Goal: Information Seeking & Learning: Compare options

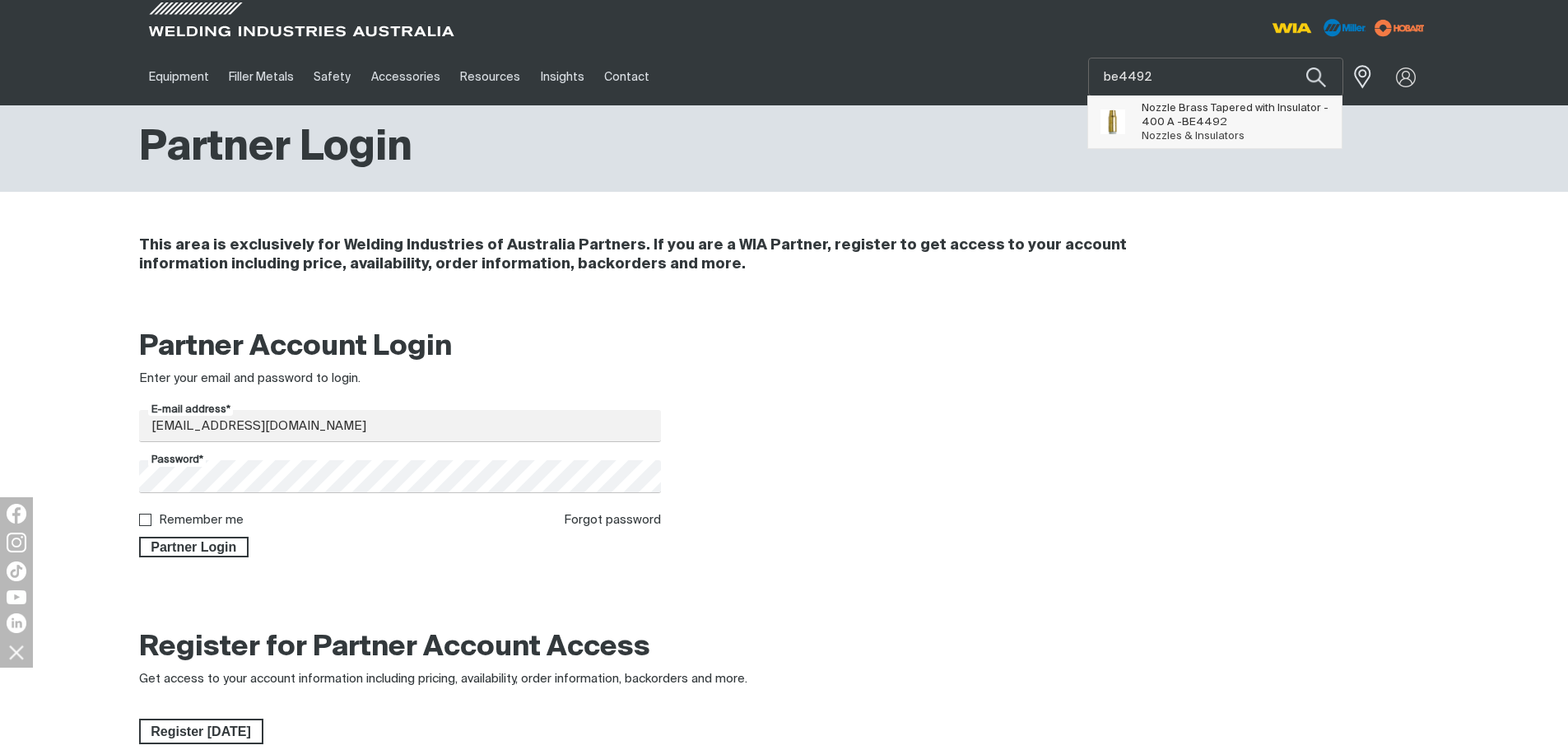
type input "be4492"
click at [1228, 124] on span "Nozzle Brass Tapered with Insulator - 400 A - BE4492" at bounding box center [1236, 115] width 189 height 28
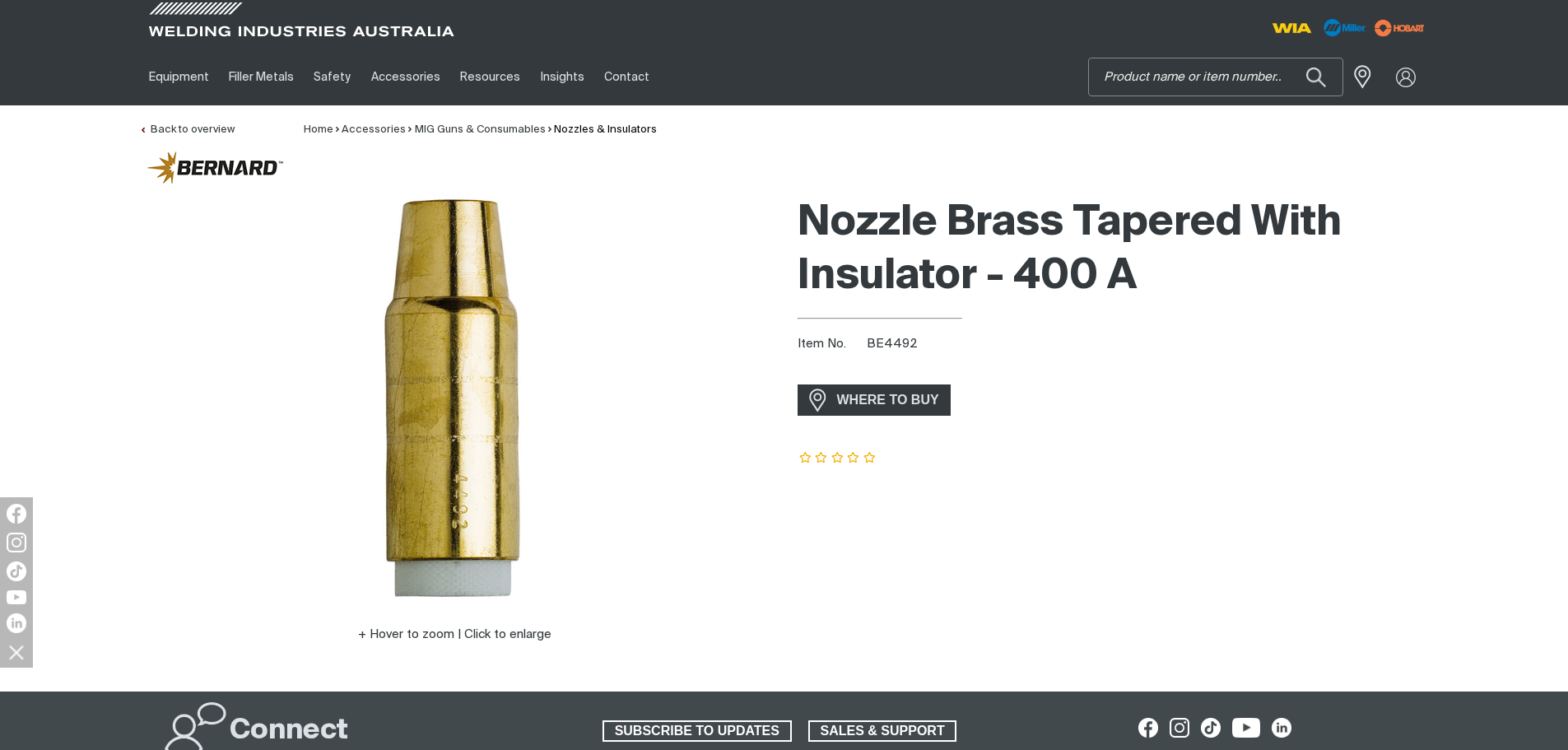
click at [1178, 66] on input "Search" at bounding box center [1216, 76] width 254 height 37
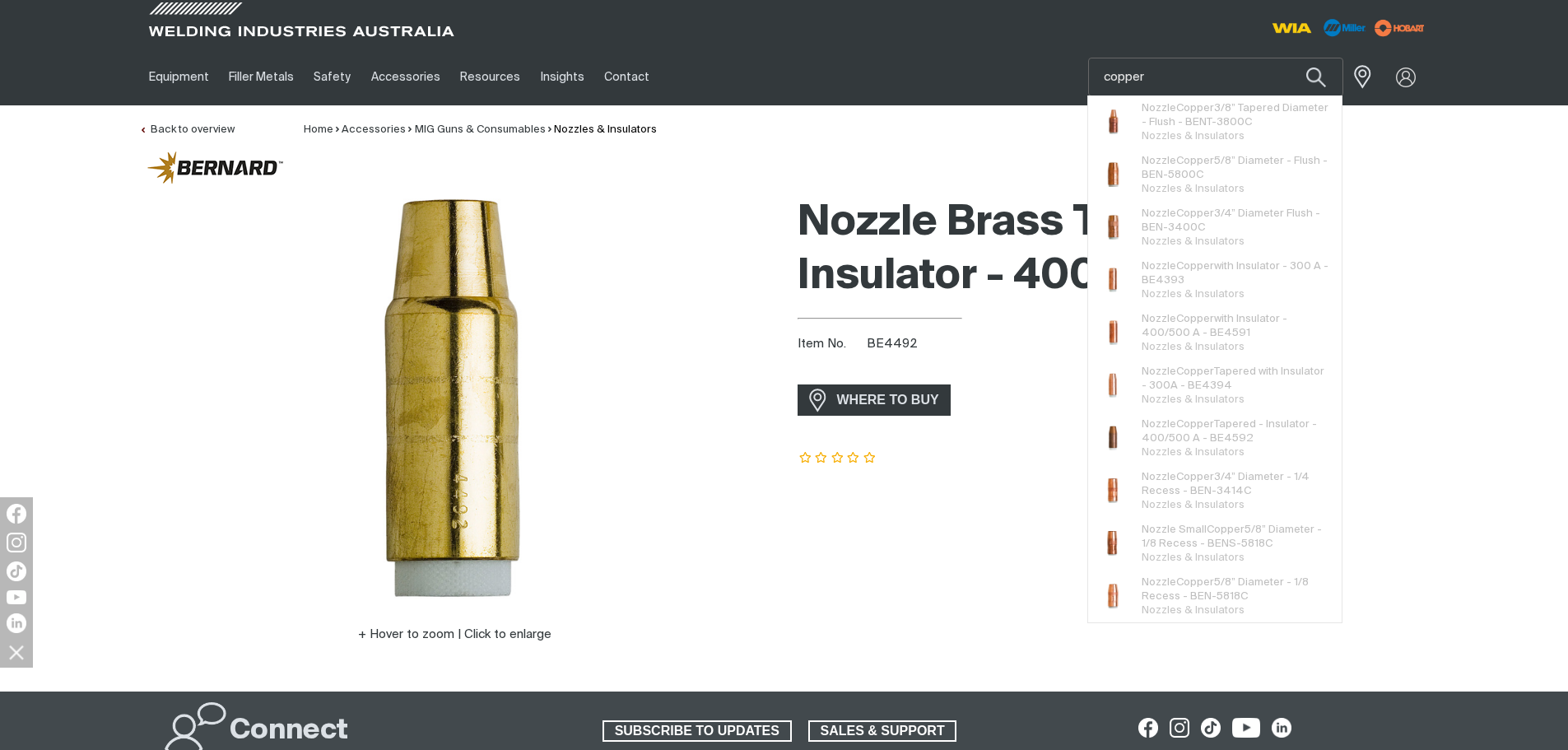
click at [1039, 379] on div "Nozzle Brass Tapered With Insulator - 400 A Item No. BE4492 incl. gst WHERE TO …" at bounding box center [1114, 440] width 632 height 502
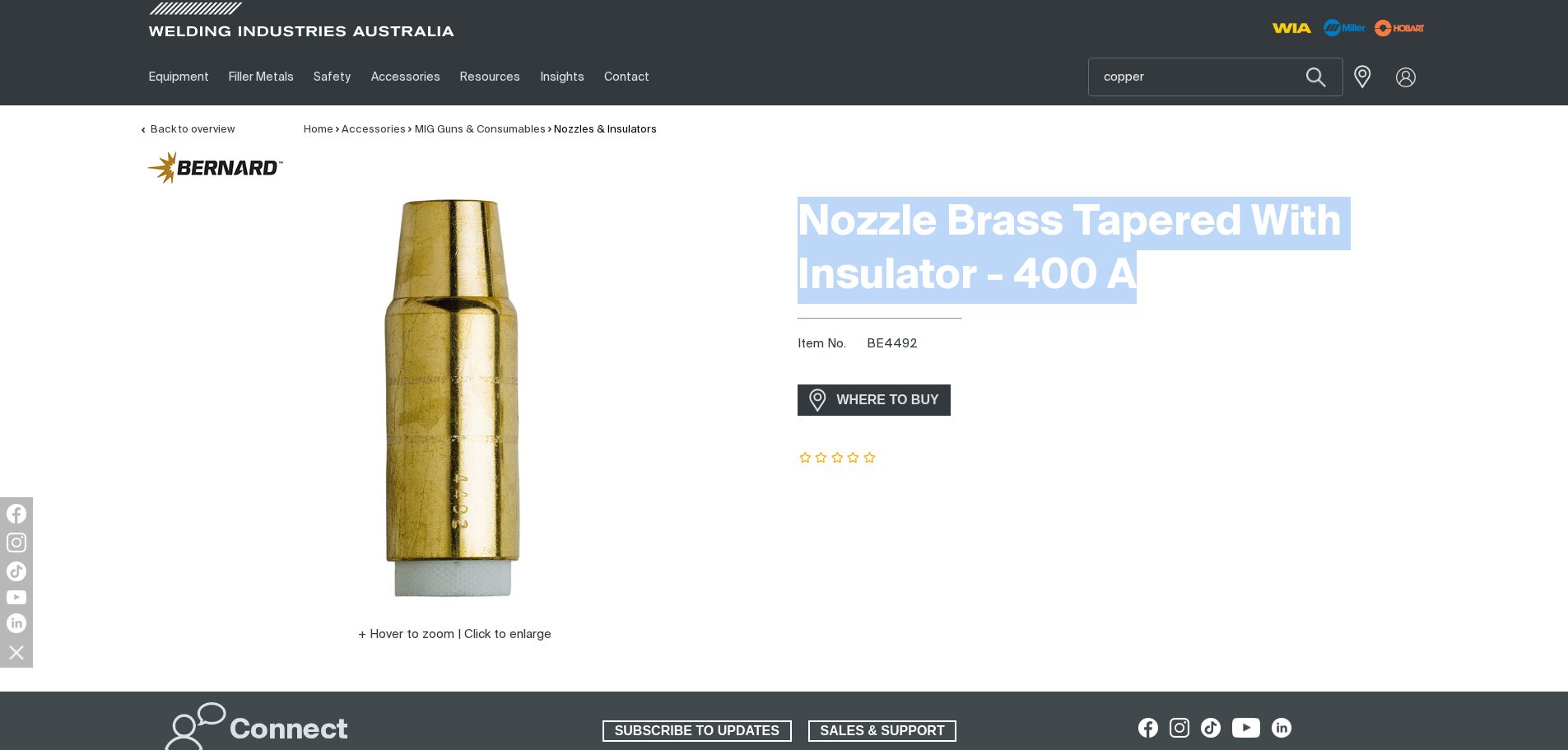
drag, startPoint x: 805, startPoint y: 212, endPoint x: 1177, endPoint y: 273, distance: 377.0
click at [1177, 273] on h1 "Nozzle Brass Tapered With Insulator - 400 A" at bounding box center [1114, 250] width 632 height 107
copy h1 "Nozzle Brass Tapered With Insulator - 400 A"
click at [1183, 74] on input "copper" at bounding box center [1216, 76] width 254 height 37
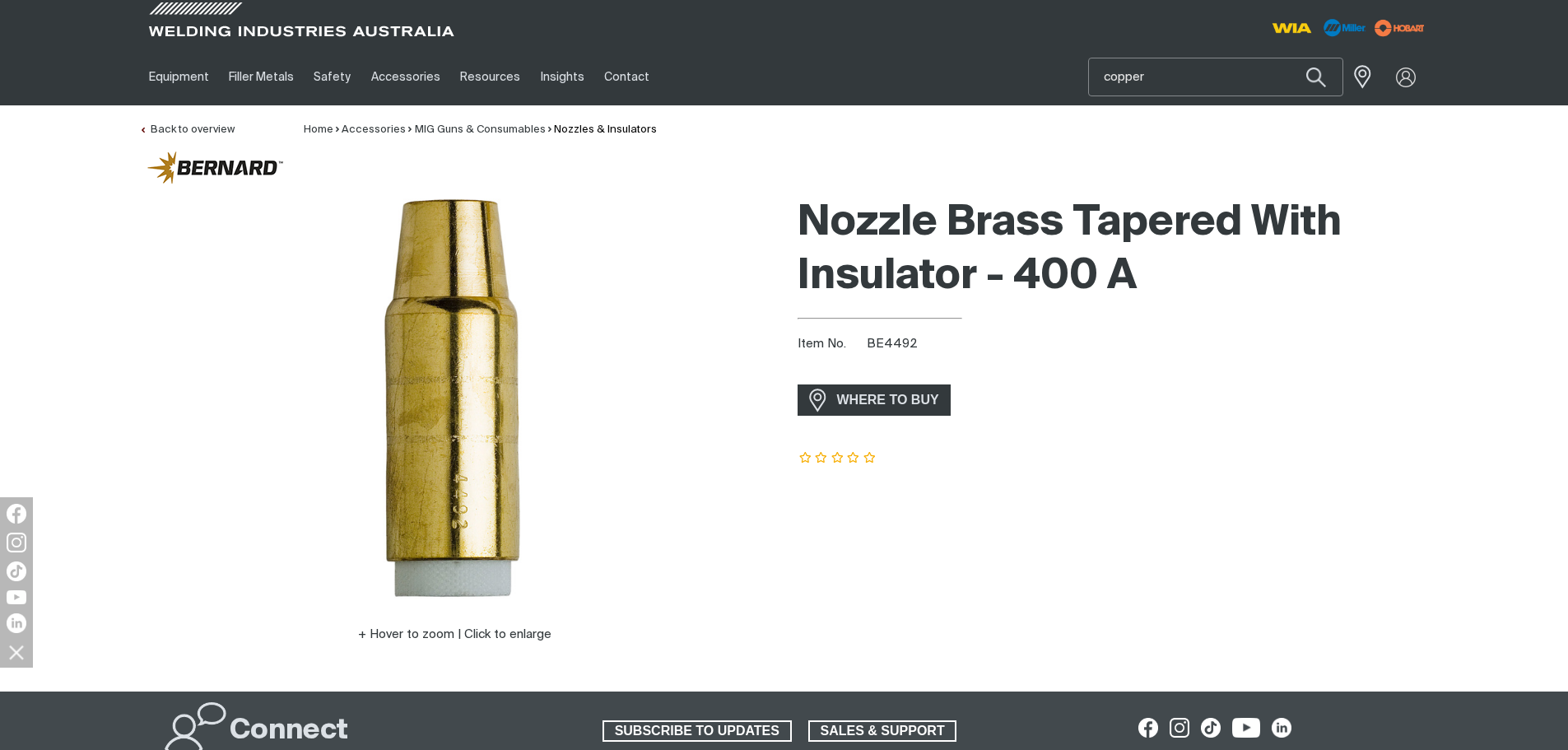
click at [1183, 74] on input "copper" at bounding box center [1216, 76] width 254 height 37
paste input "Nozzle Brass Tapered With Insulator - 400 A"
click at [1161, 72] on input "Nozzle Brass Tapered With Insulator - 400 A" at bounding box center [1216, 76] width 254 height 37
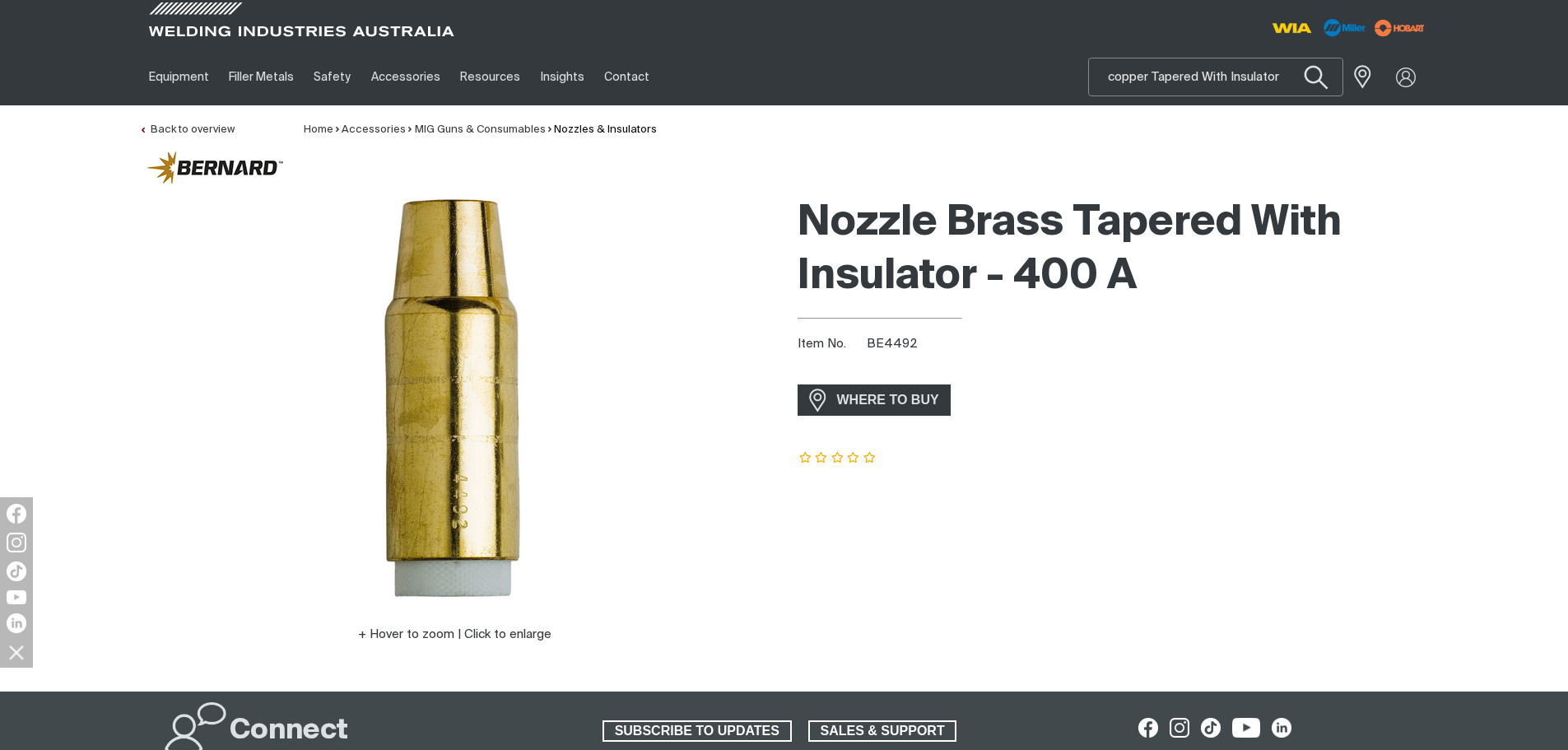
scroll to position [0, 81]
drag, startPoint x: 1203, startPoint y: 75, endPoint x: 1325, endPoint y: 89, distance: 122.8
click at [1343, 89] on form "Search Nozzle copper Tapered With Insulator - 400 A When search results are ava…" at bounding box center [1343, 76] width 0 height 39
click at [1250, 88] on input "Nozzle copper Tapered" at bounding box center [1216, 76] width 254 height 37
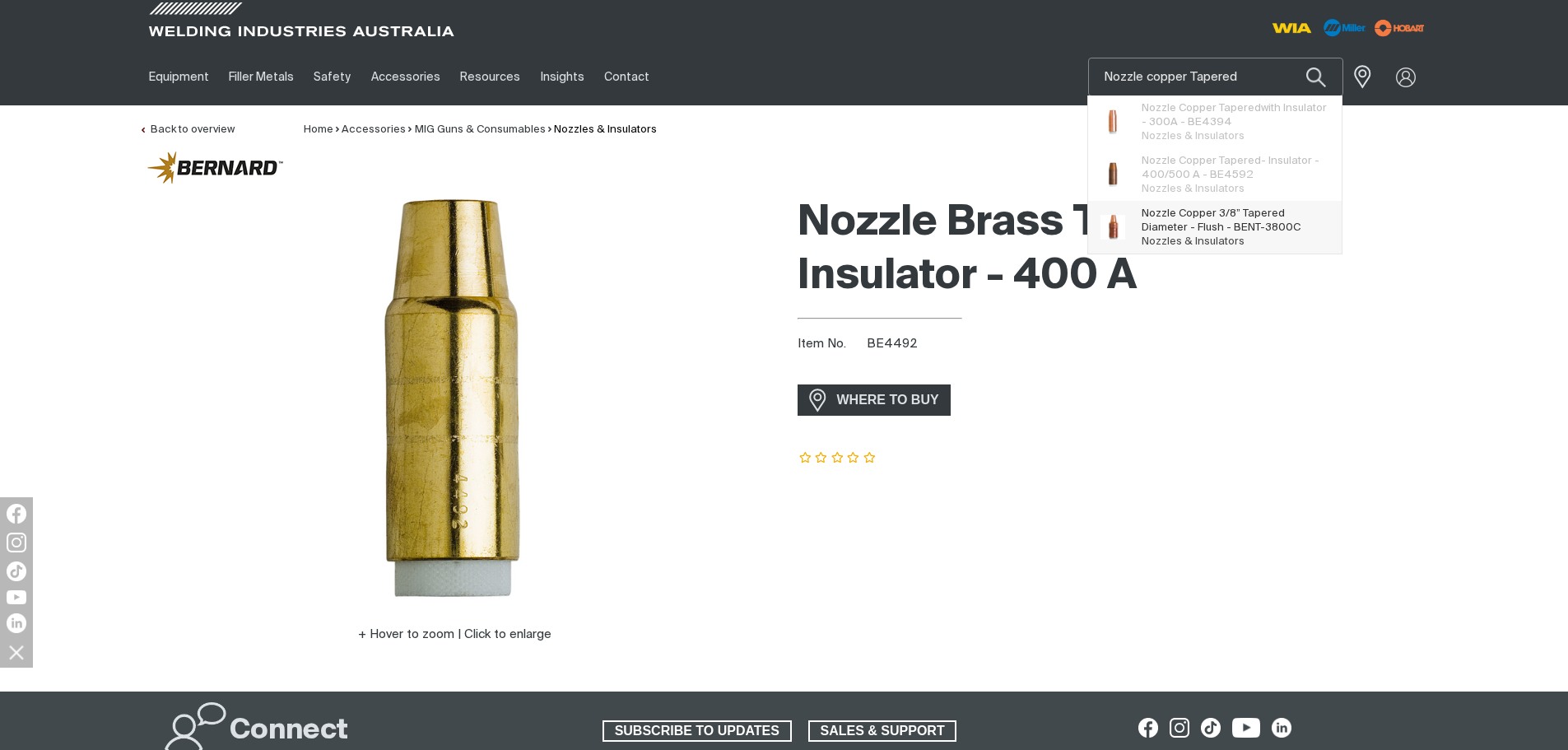
type input "Nozzle copper Tapered"
click at [1301, 218] on span "Nozzle Copper 3/8” Tapered Diameter - Flush - BENT-3800C" at bounding box center [1236, 221] width 189 height 28
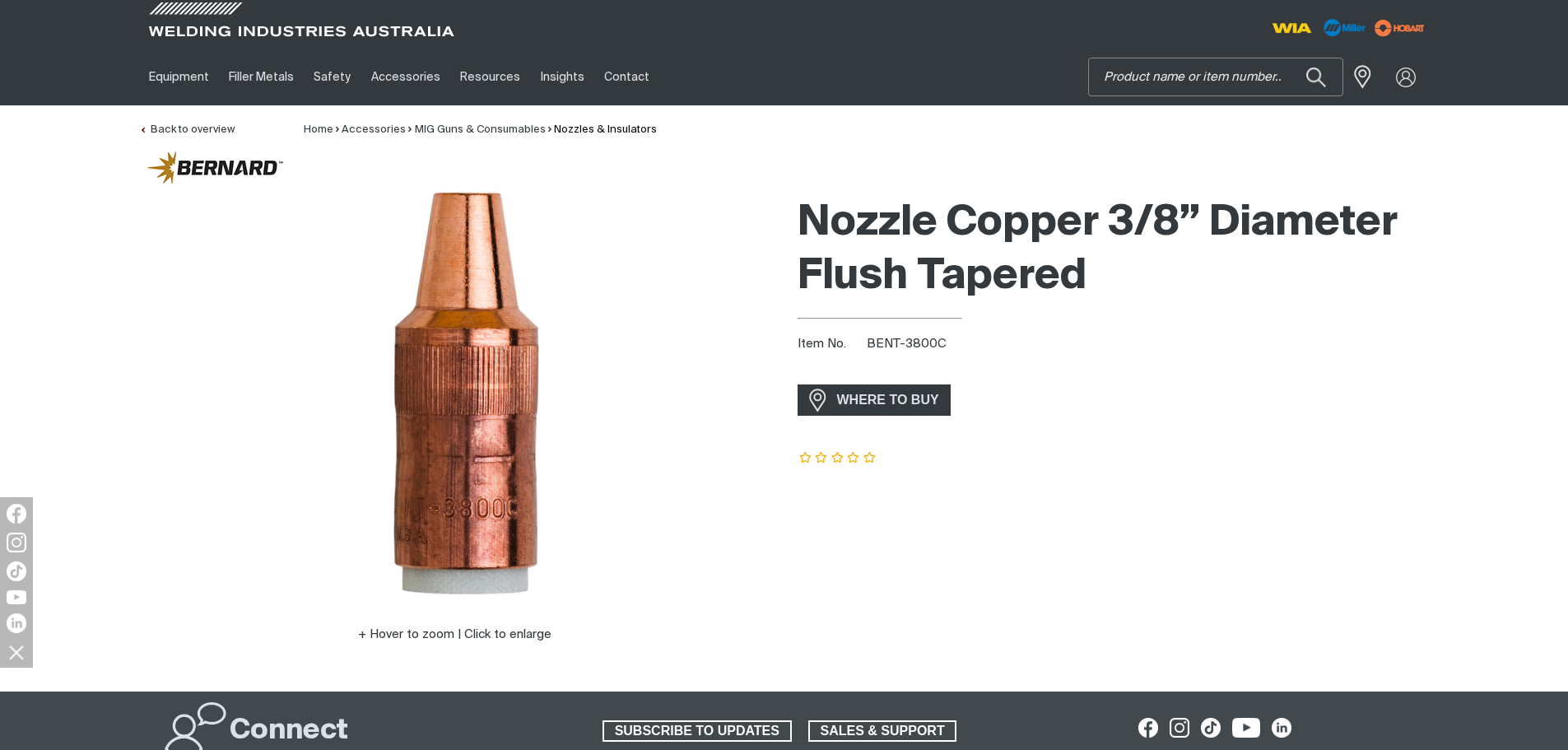
click at [1161, 71] on input "Search" at bounding box center [1216, 76] width 254 height 37
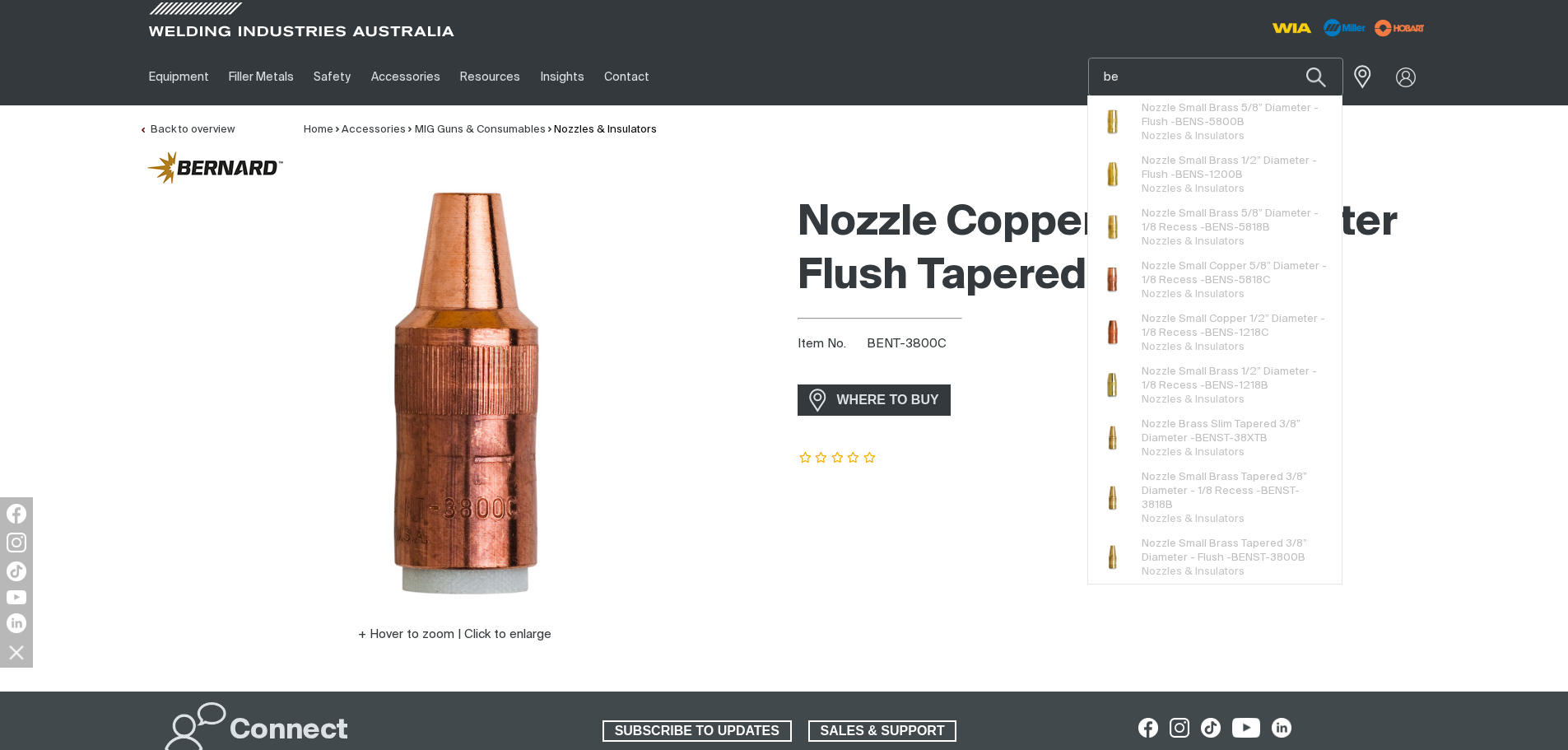
type input "b"
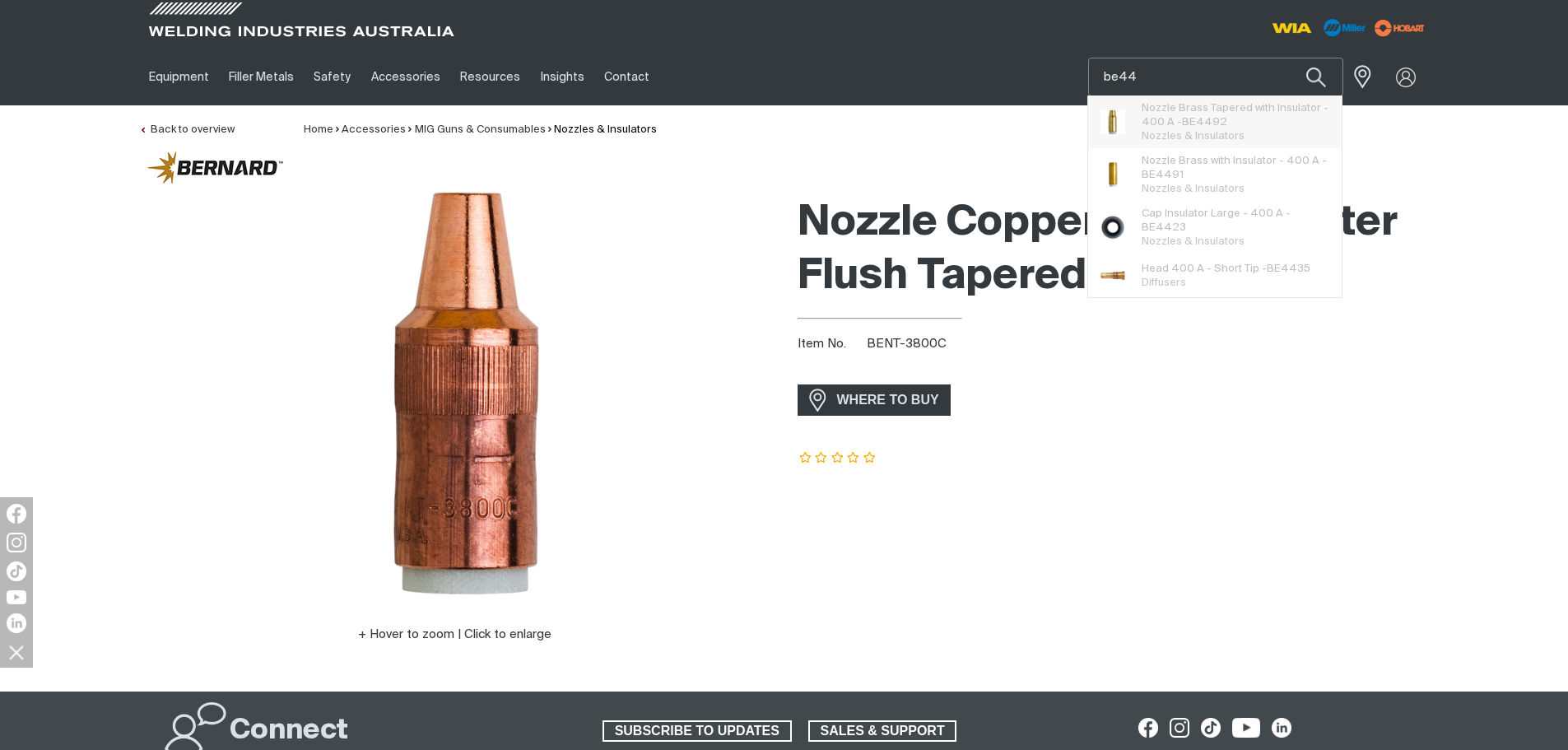
type input "be44"
click at [1228, 110] on span "Nozzle Brass Tapered with Insulator - 400 A - BE44 92" at bounding box center [1236, 115] width 189 height 28
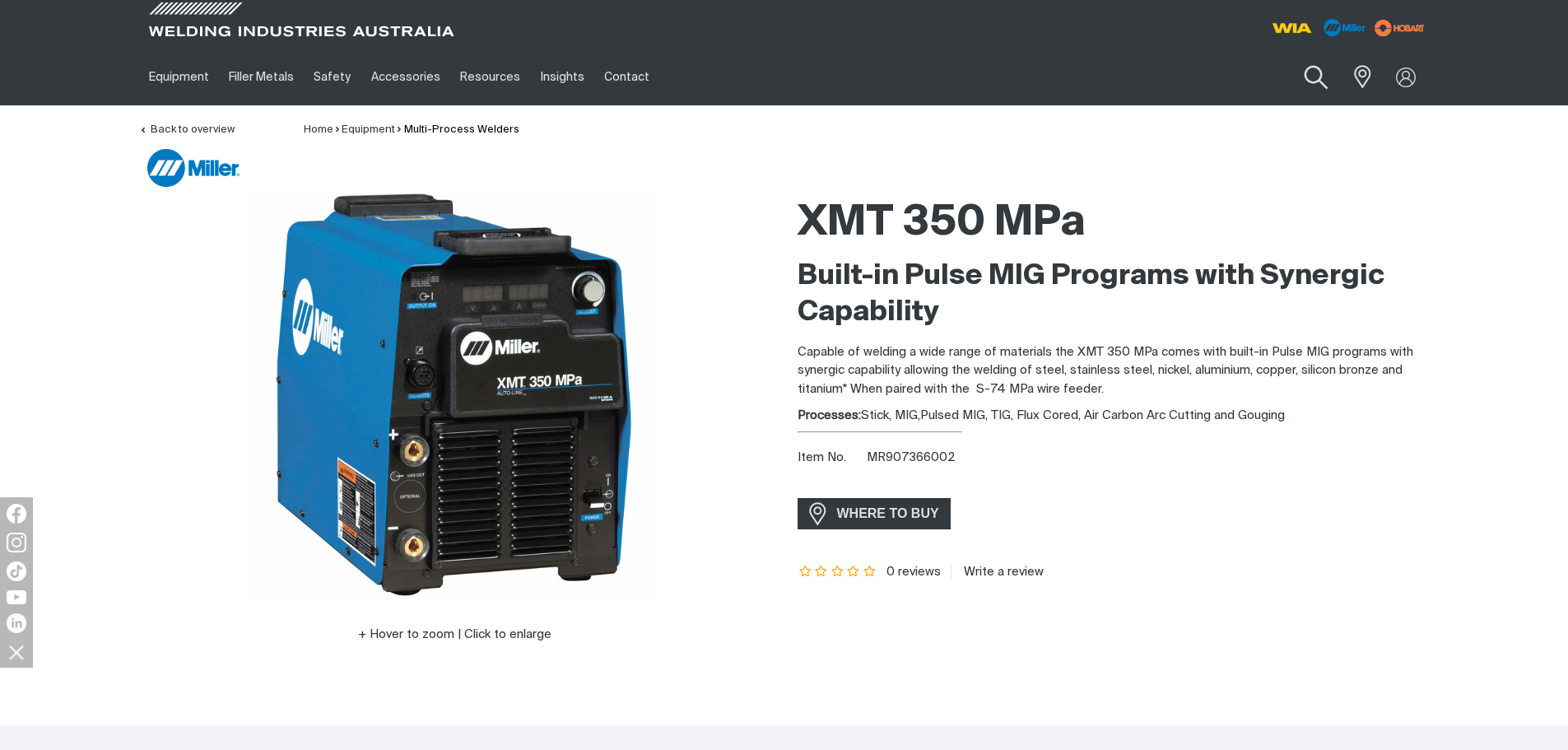
click at [1296, 75] on button "Search products" at bounding box center [1316, 78] width 67 height 47
click at [1167, 73] on input "Search" at bounding box center [1216, 76] width 254 height 37
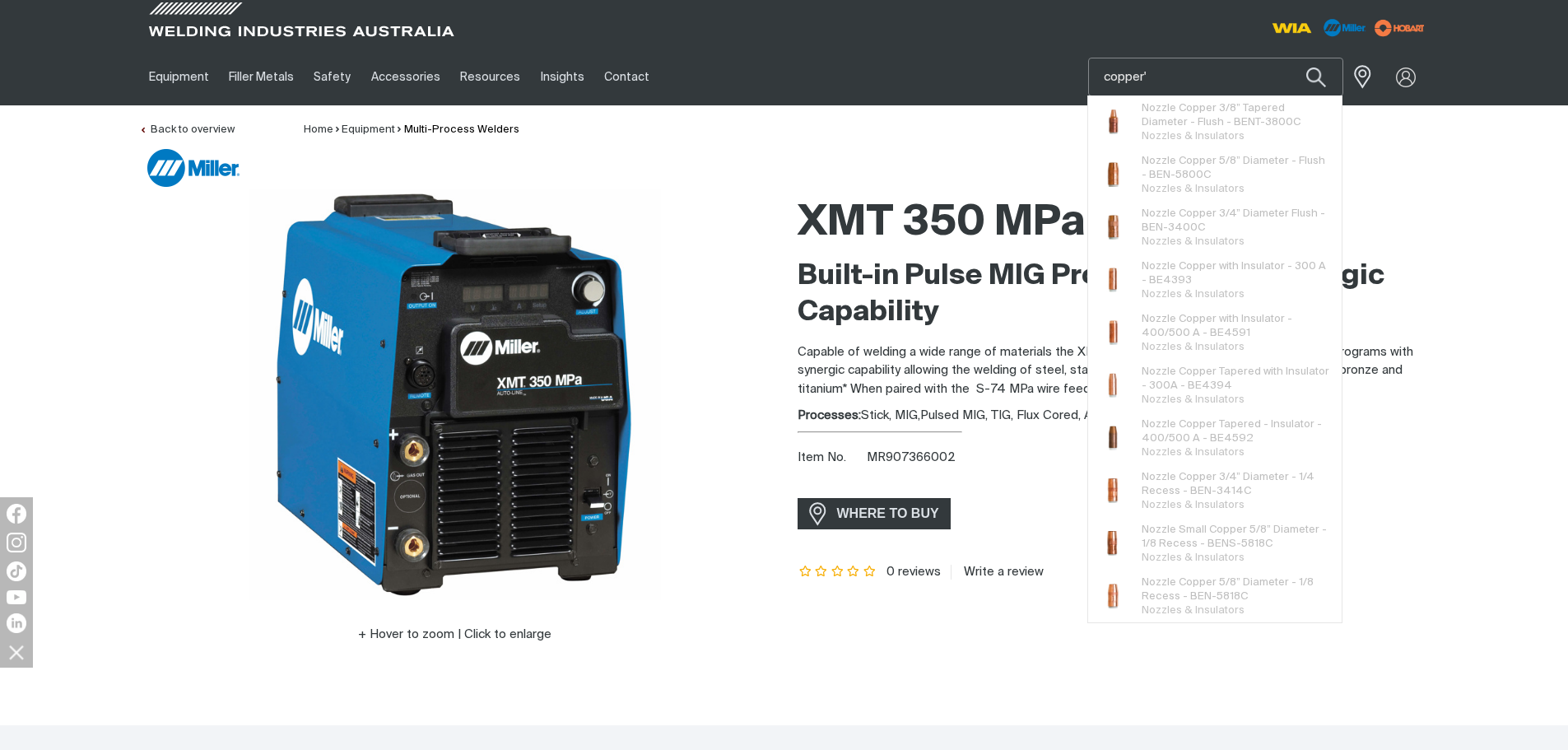
type input "copper'"
click at [1289, 58] on button "Search products" at bounding box center [1316, 76] width 56 height 39
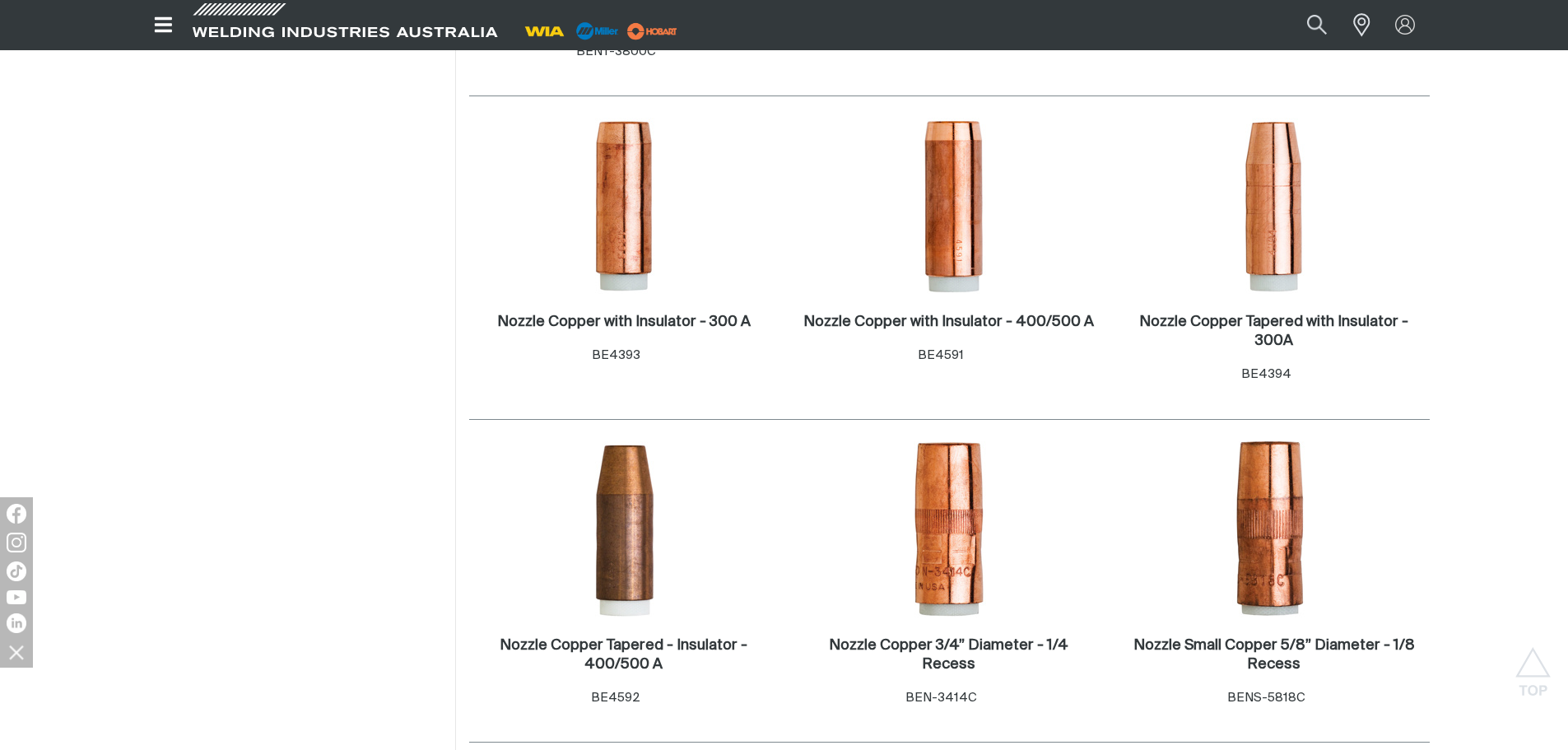
scroll to position [576, 0]
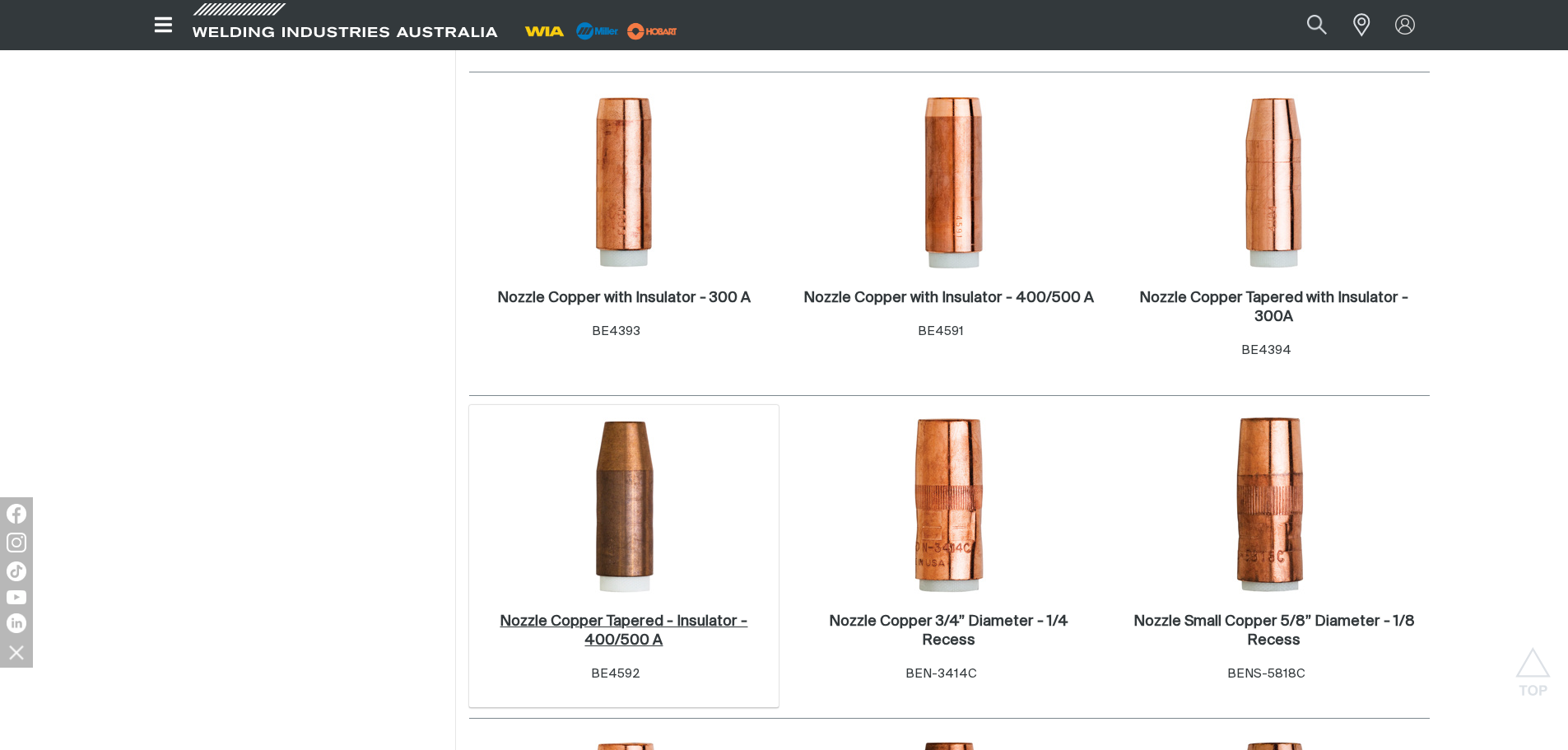
click at [600, 617] on h2 "Nozzle Copper Tapered - Insulator - 400/500 A ." at bounding box center [624, 631] width 248 height 34
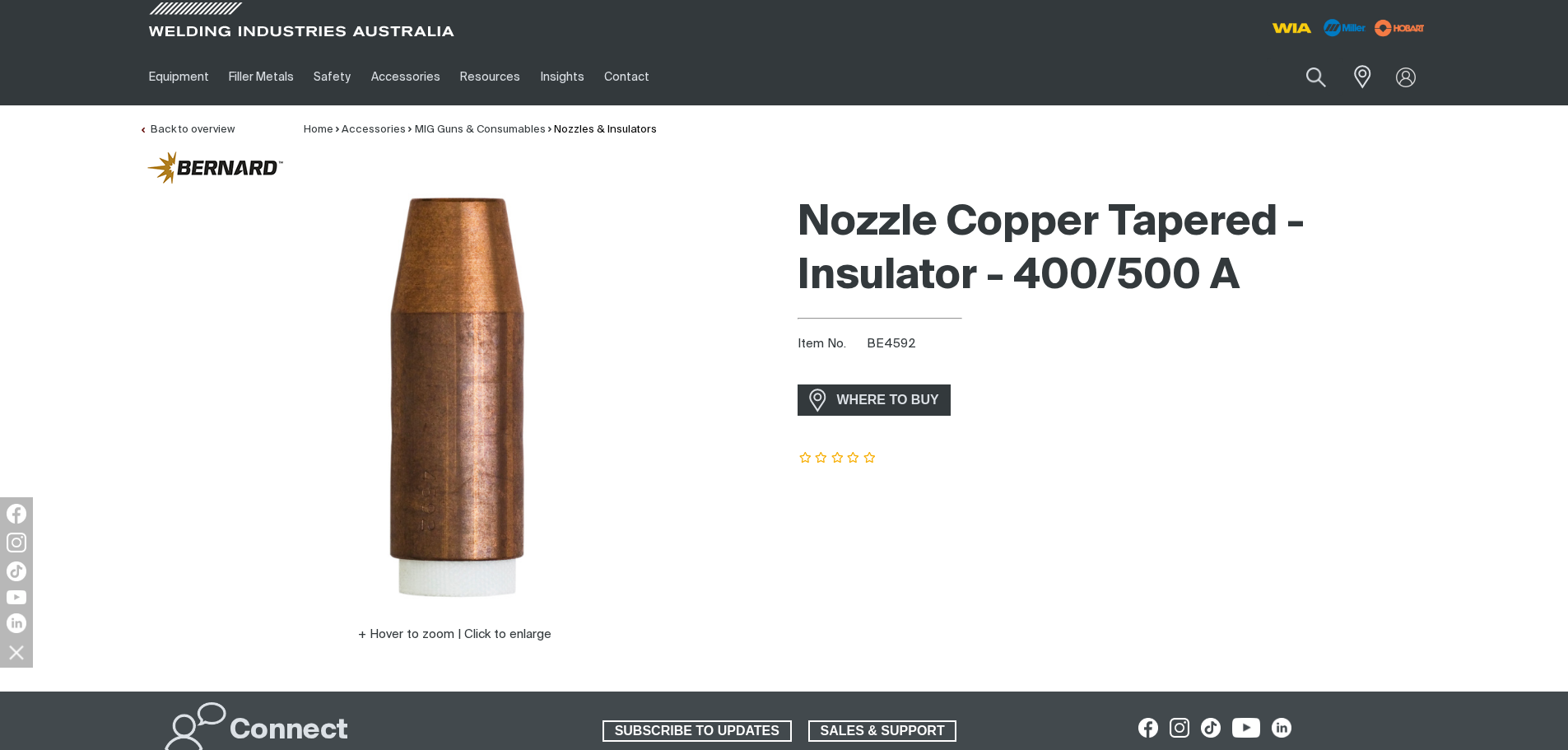
click at [893, 349] on span "BE4592" at bounding box center [892, 343] width 49 height 12
copy span "BE4592"
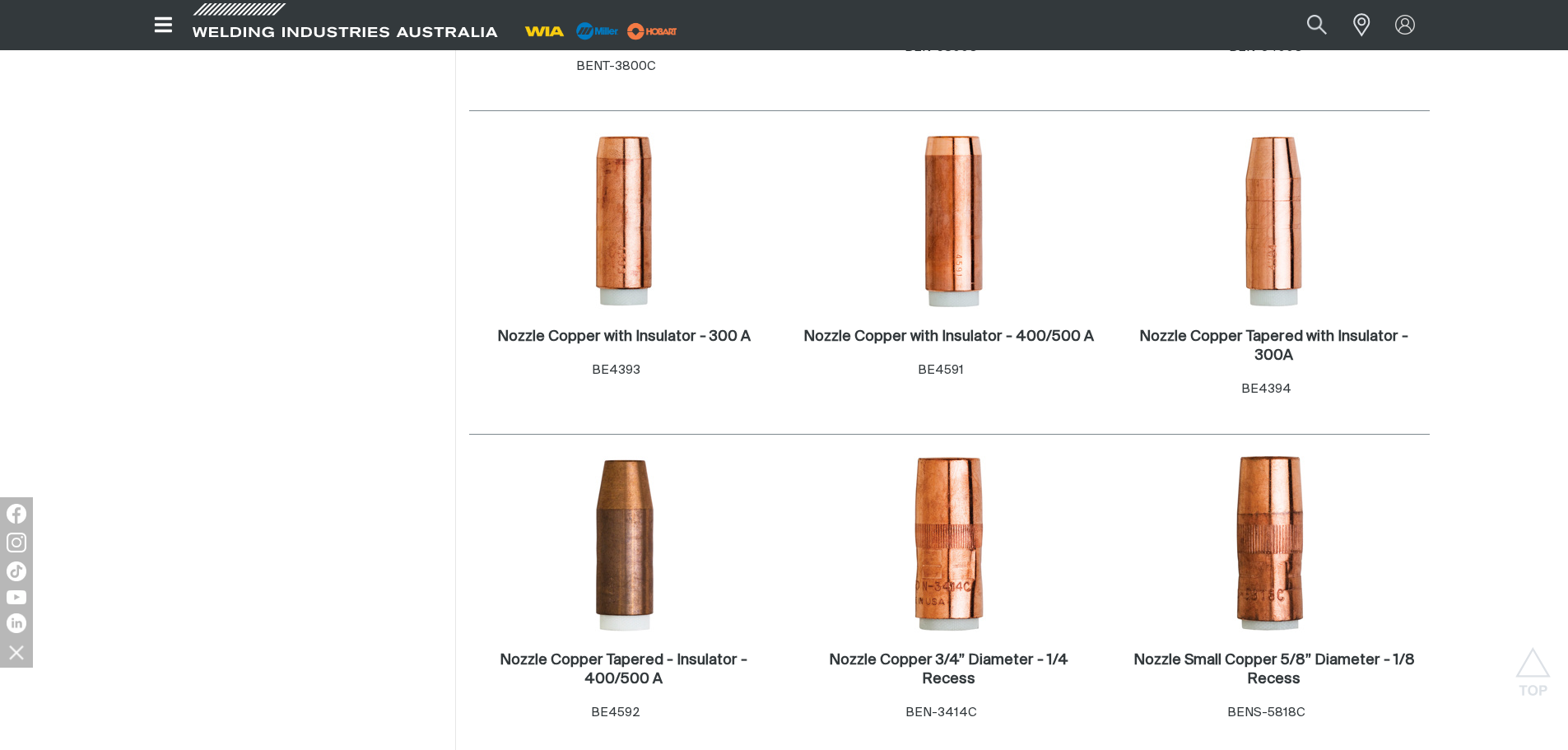
scroll to position [576, 0]
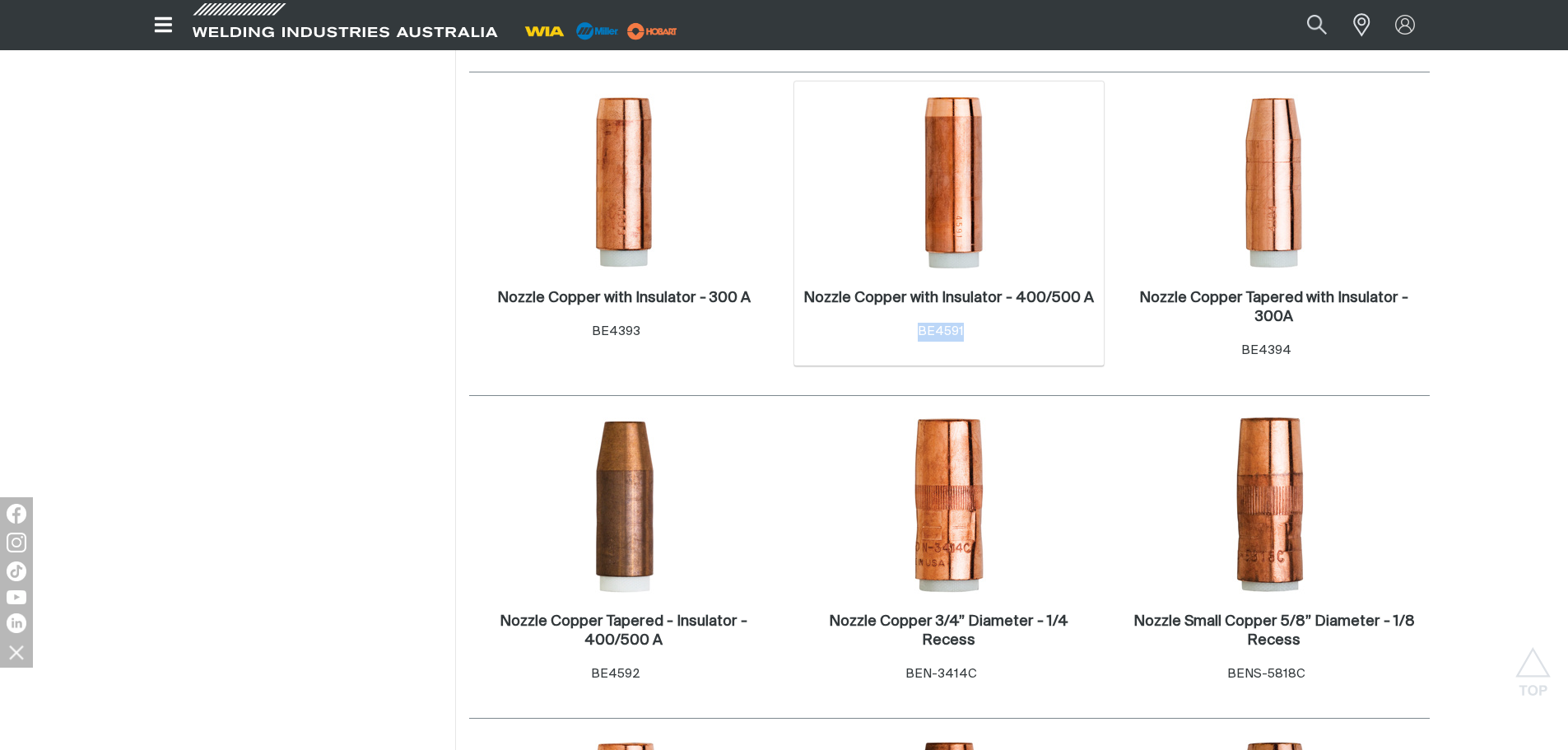
copy span "BE4591"
drag, startPoint x: 923, startPoint y: 326, endPoint x: 969, endPoint y: 338, distance: 47.5
click at [969, 338] on div "Item No. BE4591" at bounding box center [949, 332] width 62 height 19
copy span "BE4592"
drag, startPoint x: 595, startPoint y: 672, endPoint x: 643, endPoint y: 675, distance: 48.1
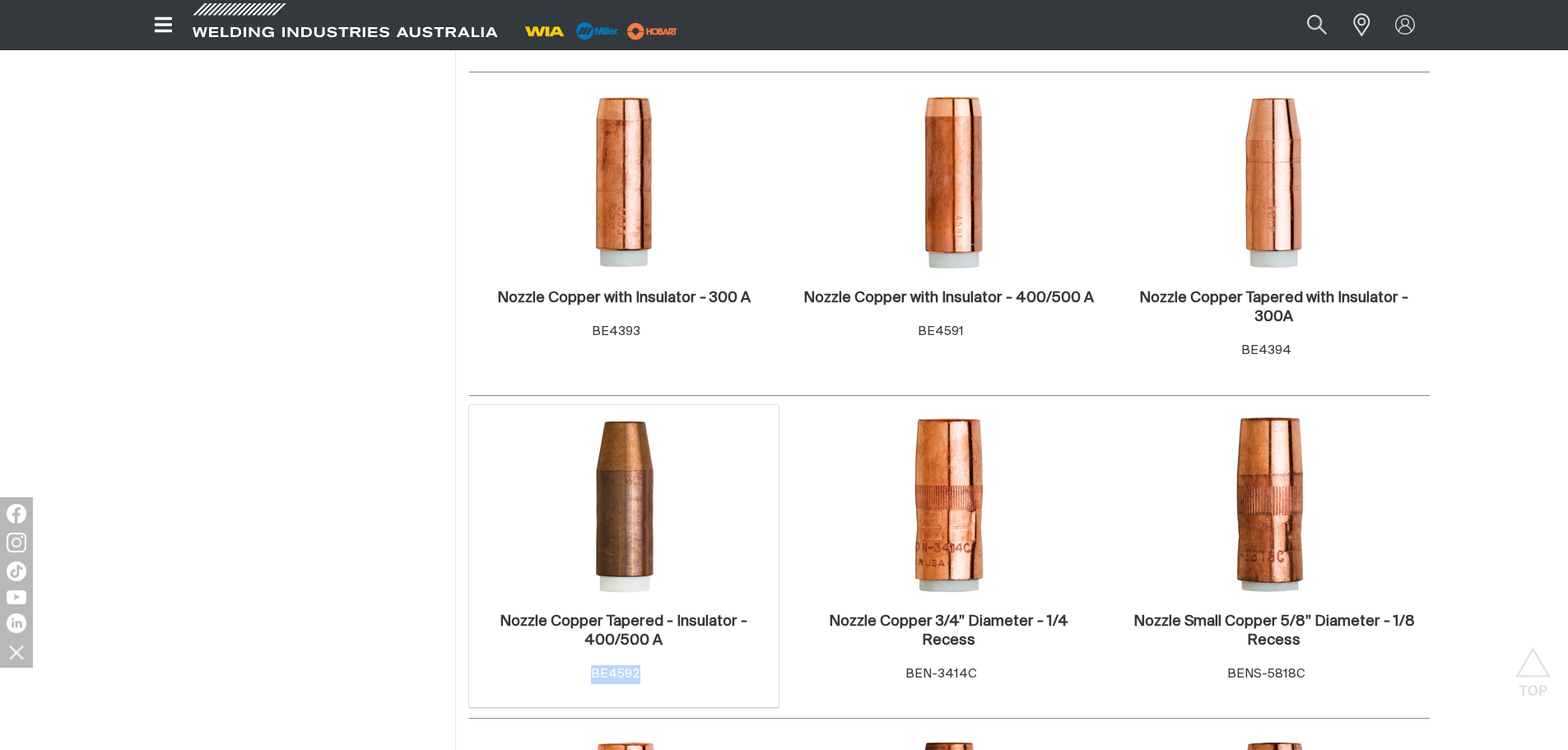
click at [643, 675] on div "Item No. BE4592" at bounding box center [625, 675] width 66 height 19
